Goal: Check status: Check status

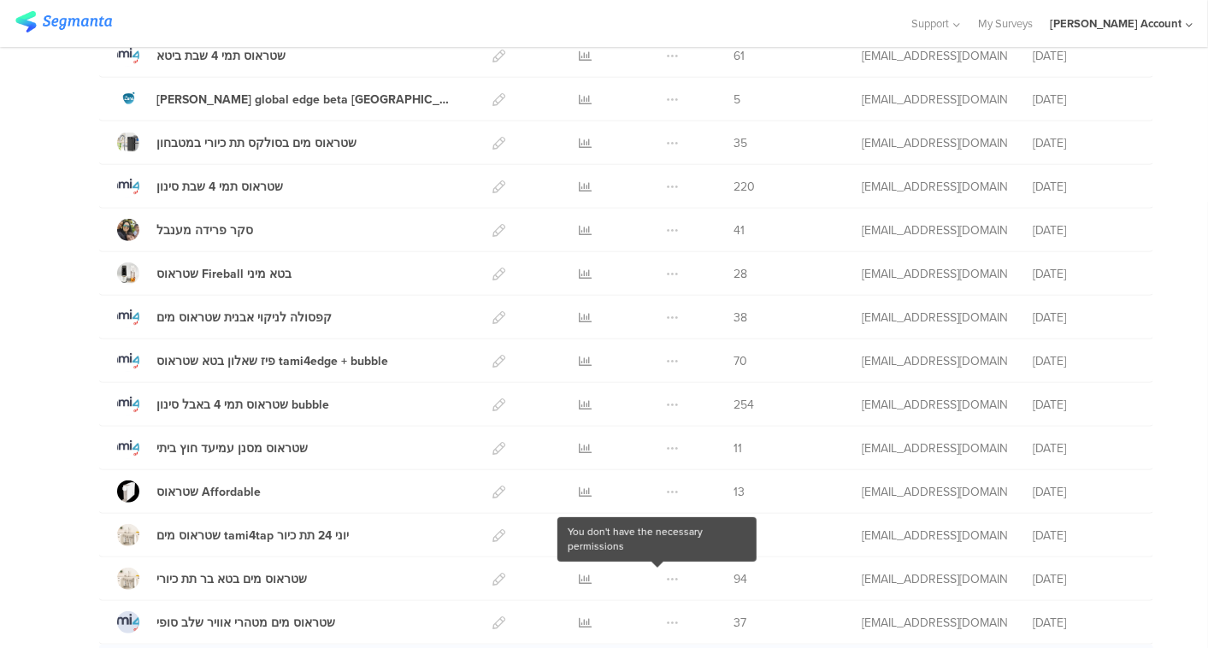
scroll to position [541, 0]
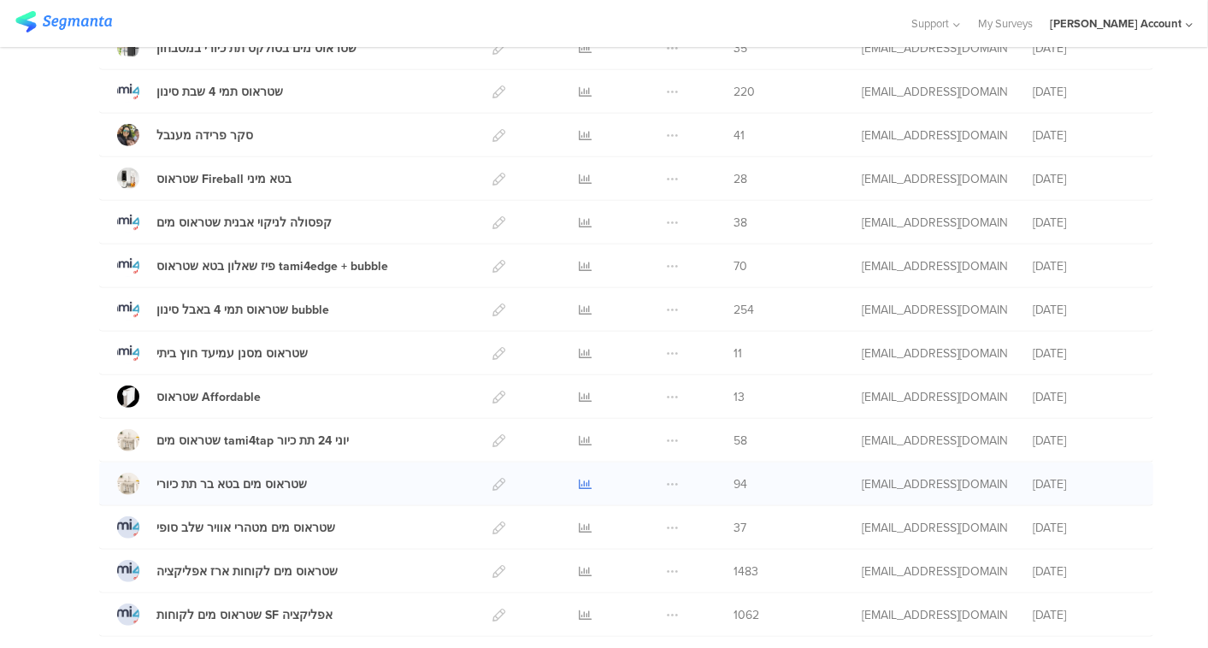
click at [579, 478] on icon at bounding box center [585, 484] width 13 height 13
click at [579, 434] on icon at bounding box center [585, 440] width 13 height 13
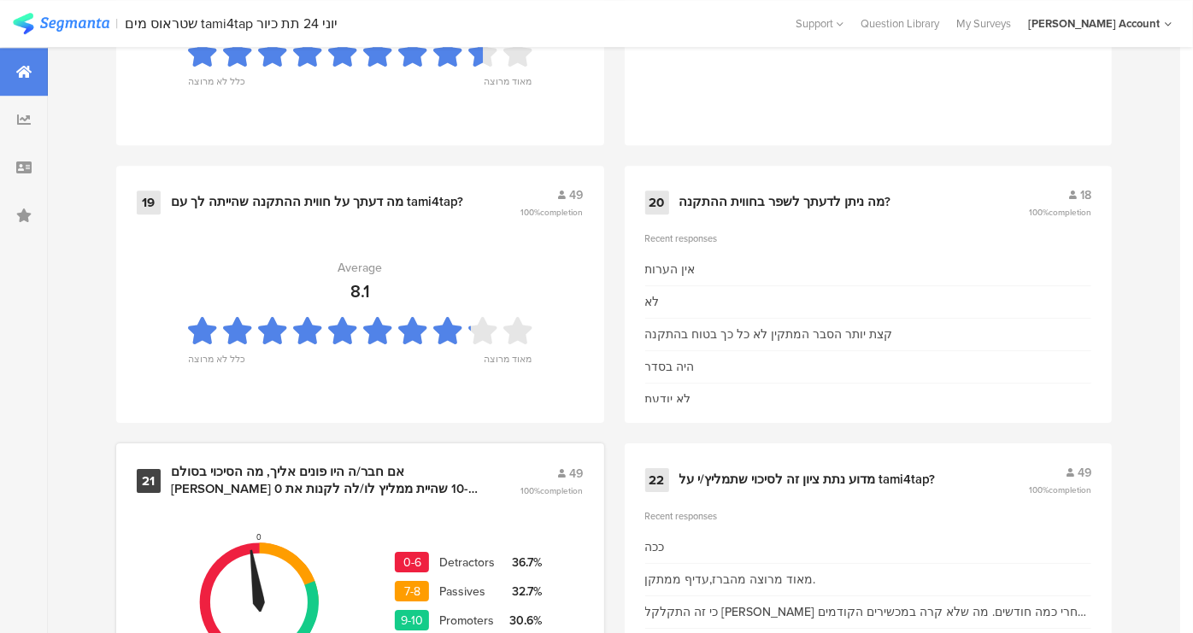
scroll to position [3157, 0]
